Goal: Book appointment/travel/reservation

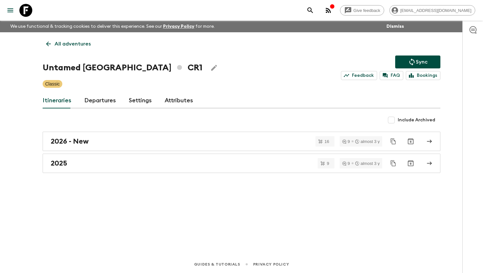
click at [55, 44] on p "All adventures" at bounding box center [73, 44] width 36 height 8
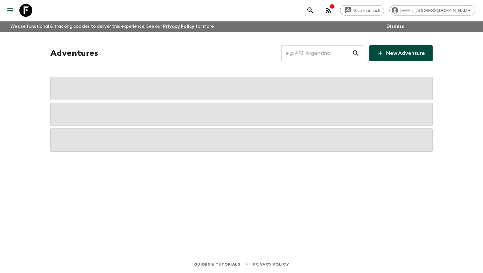
click at [299, 53] on input "text" at bounding box center [316, 53] width 71 height 18
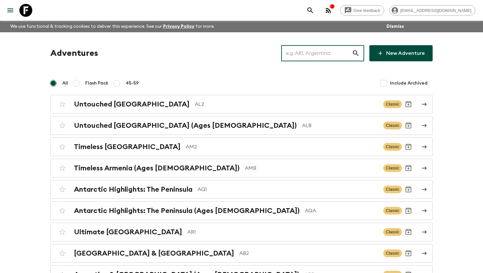
type input "z"
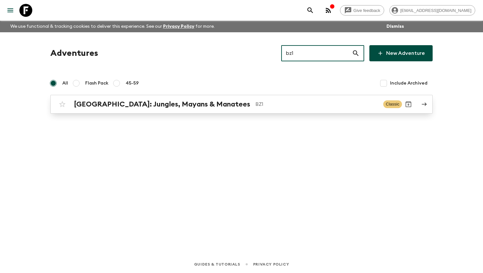
type input "bz1"
click at [260, 108] on div "[GEOGRAPHIC_DATA]: Jungles, Mayans & Manatees BZ1" at bounding box center [226, 104] width 304 height 8
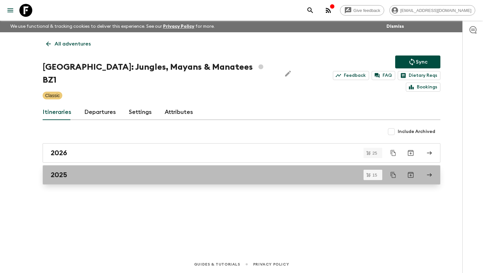
click at [83, 171] on div "2025" at bounding box center [235, 175] width 369 height 8
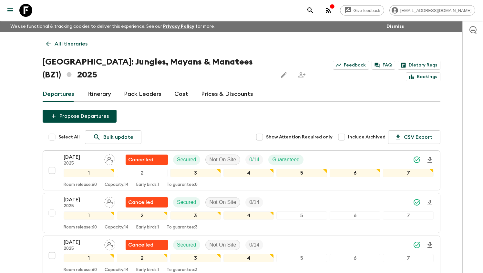
click at [58, 46] on p "All itineraries" at bounding box center [71, 44] width 33 height 8
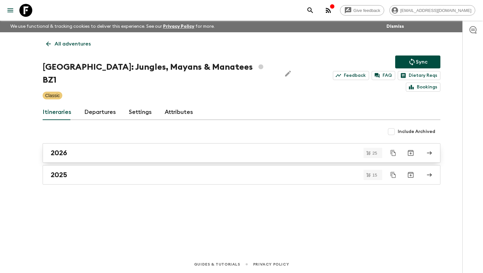
click at [76, 149] on div "2026" at bounding box center [235, 153] width 369 height 8
